Goal: Information Seeking & Learning: Learn about a topic

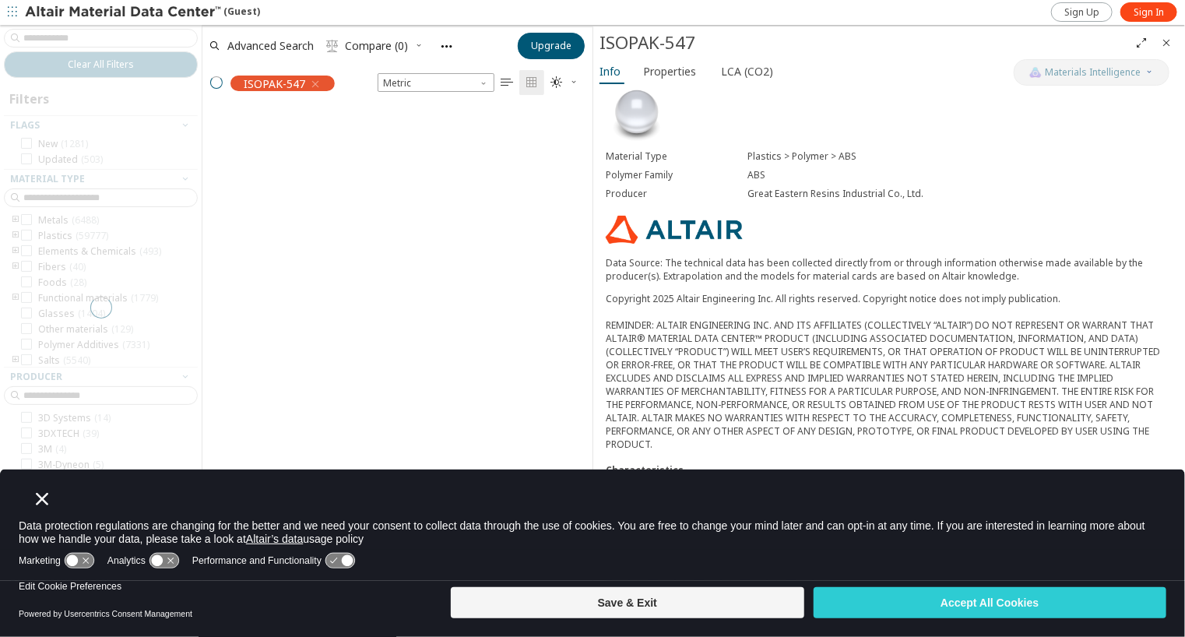
scroll to position [481, 378]
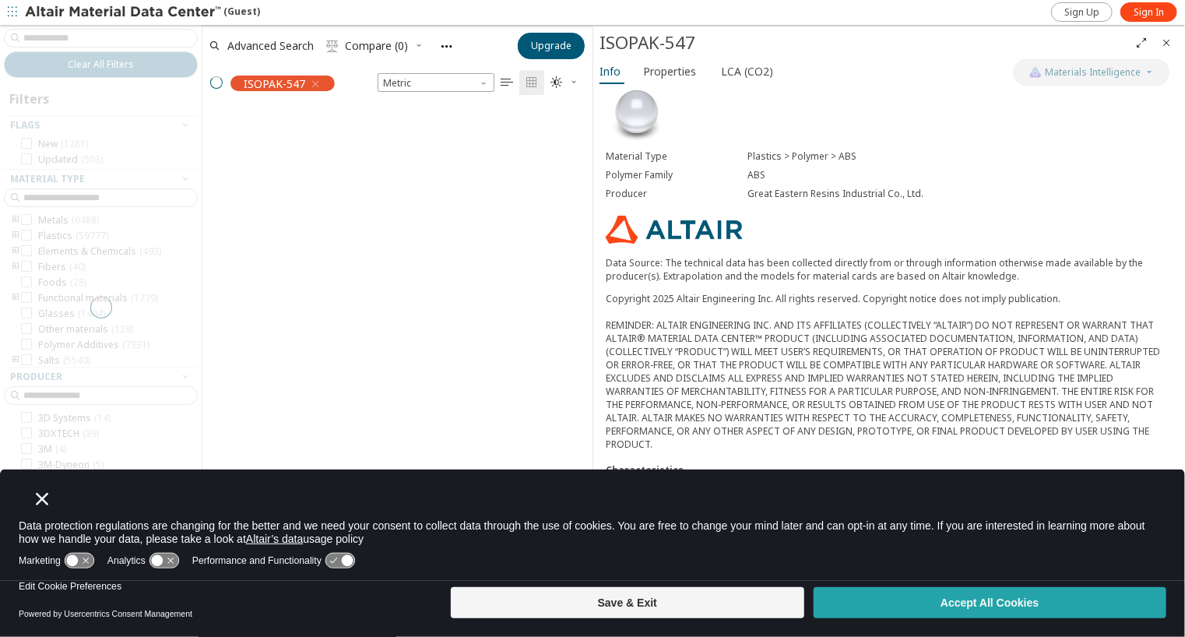
click at [854, 601] on button "Accept All Cookies" at bounding box center [990, 602] width 353 height 31
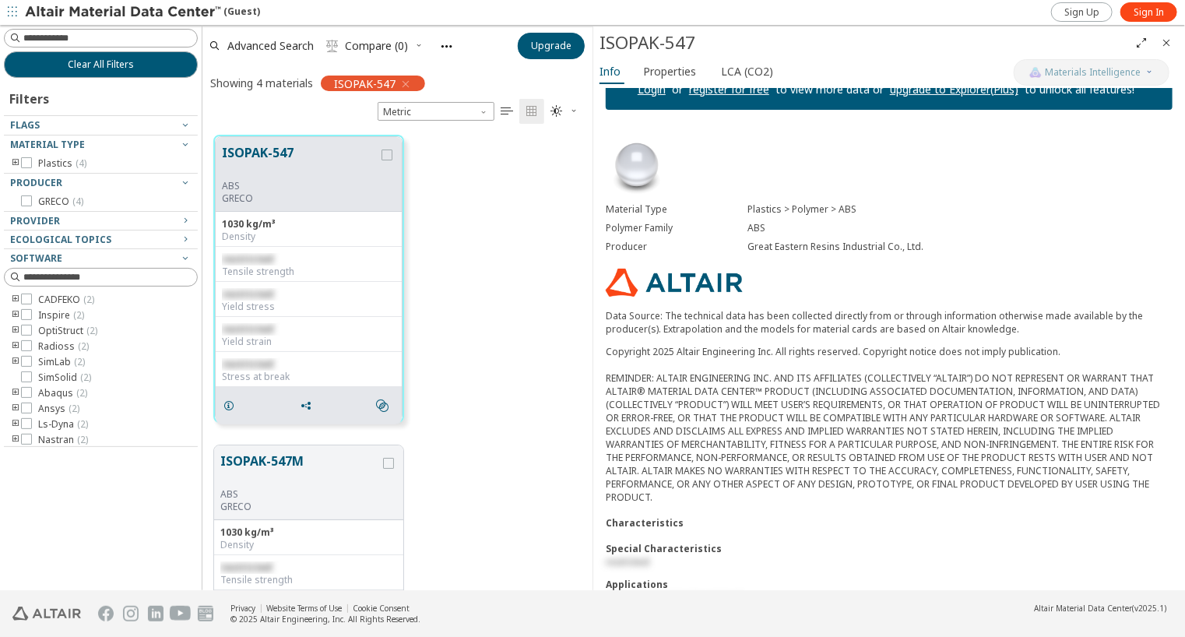
scroll to position [0, 0]
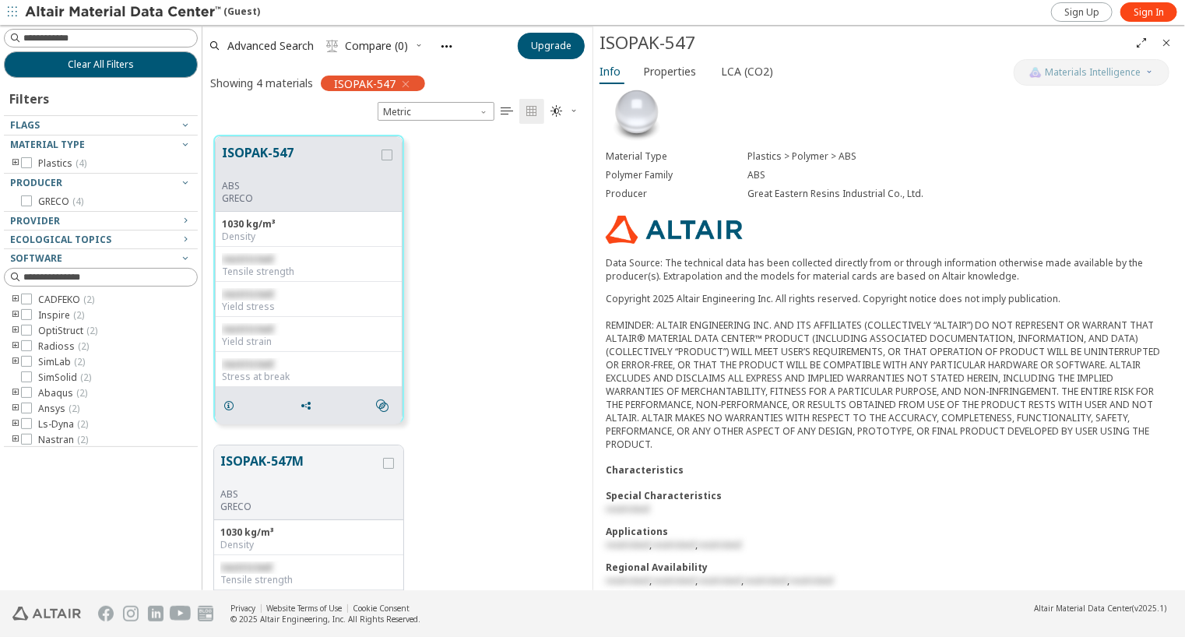
scroll to position [84, 0]
